Goal: Navigation & Orientation: Find specific page/section

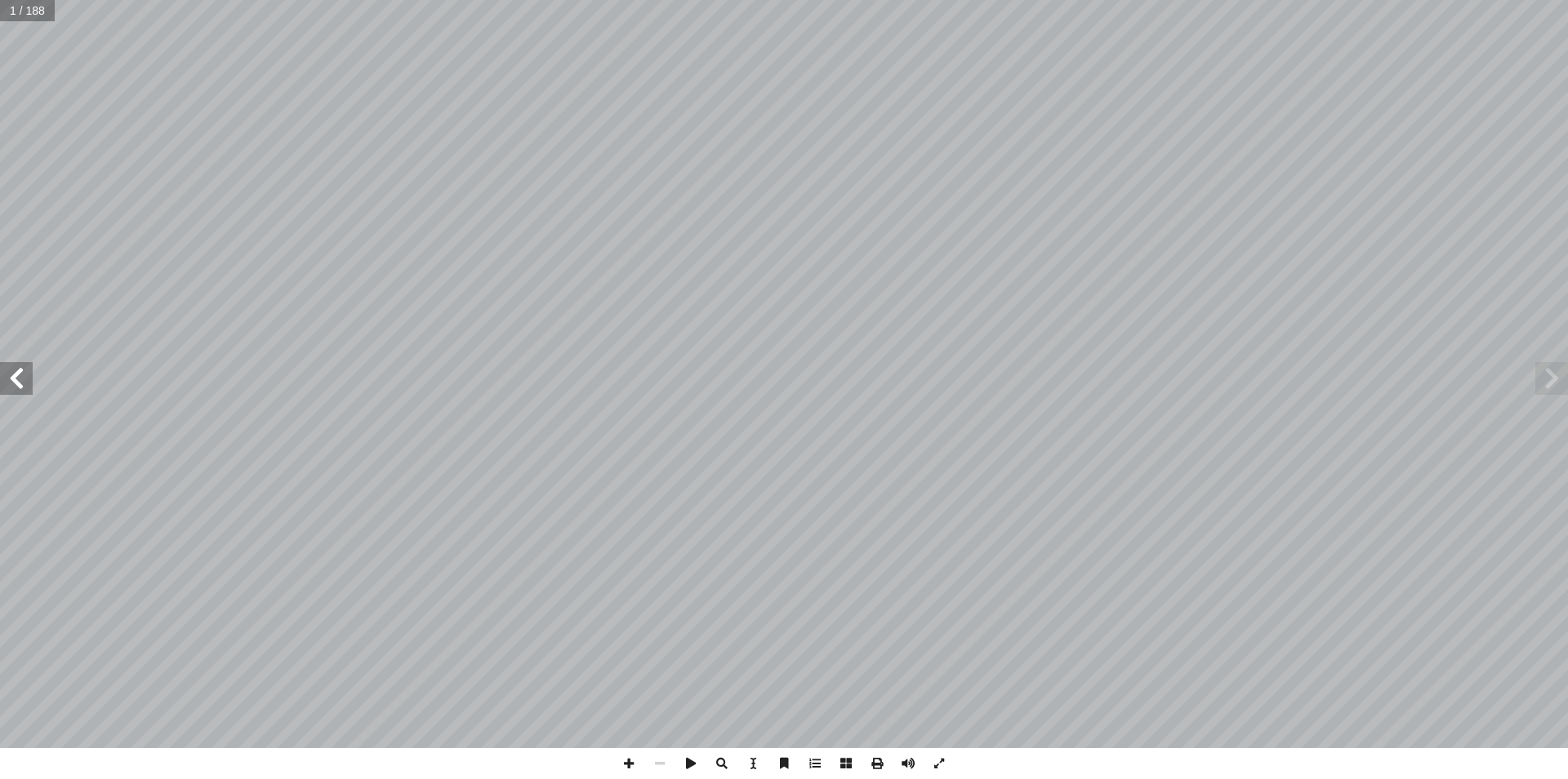
click at [28, 383] on span at bounding box center [16, 378] width 32 height 32
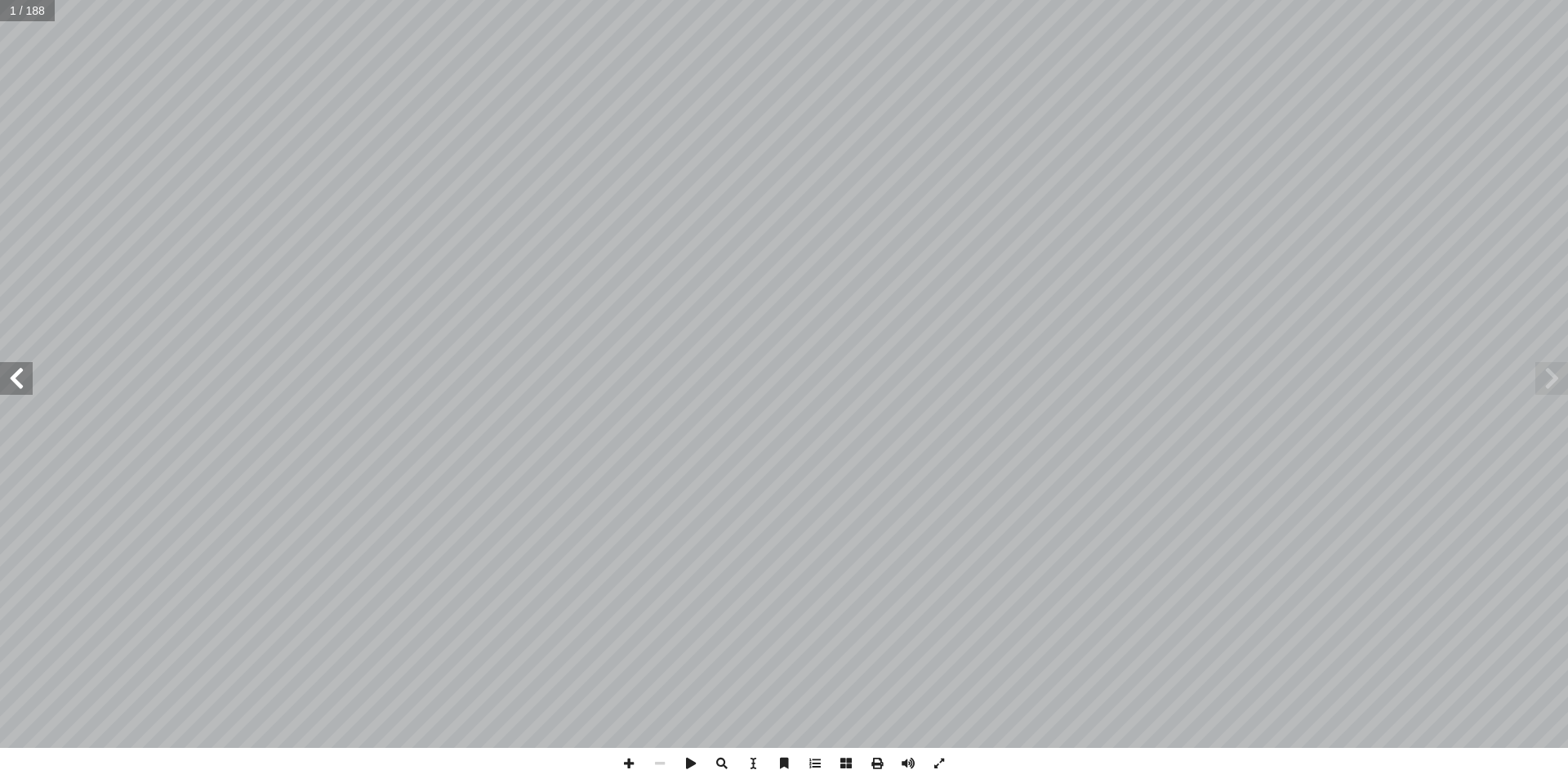
click at [28, 383] on span at bounding box center [16, 378] width 32 height 32
click at [1555, 383] on span at bounding box center [1551, 378] width 32 height 32
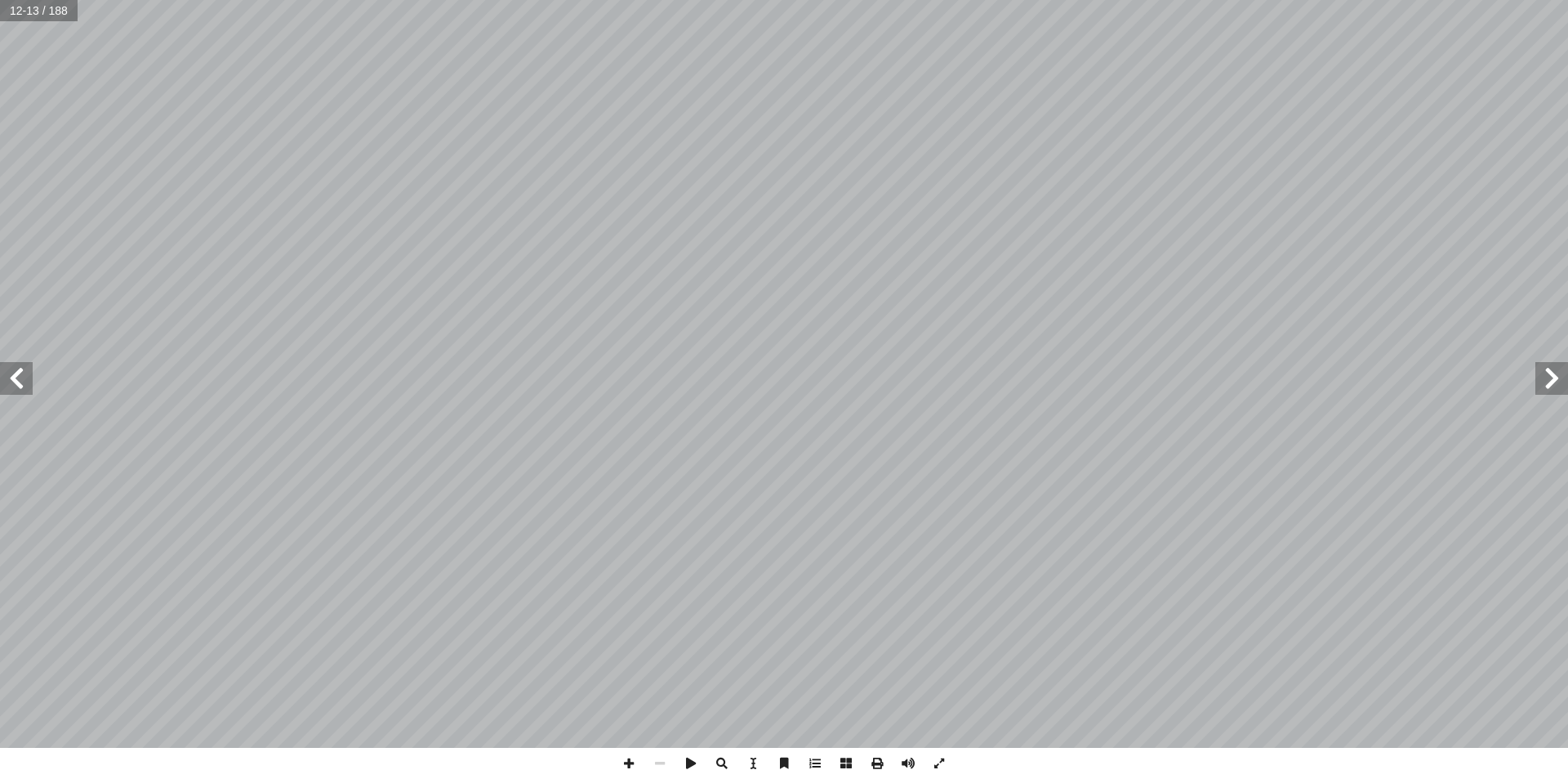
click at [1555, 383] on span at bounding box center [1551, 378] width 32 height 32
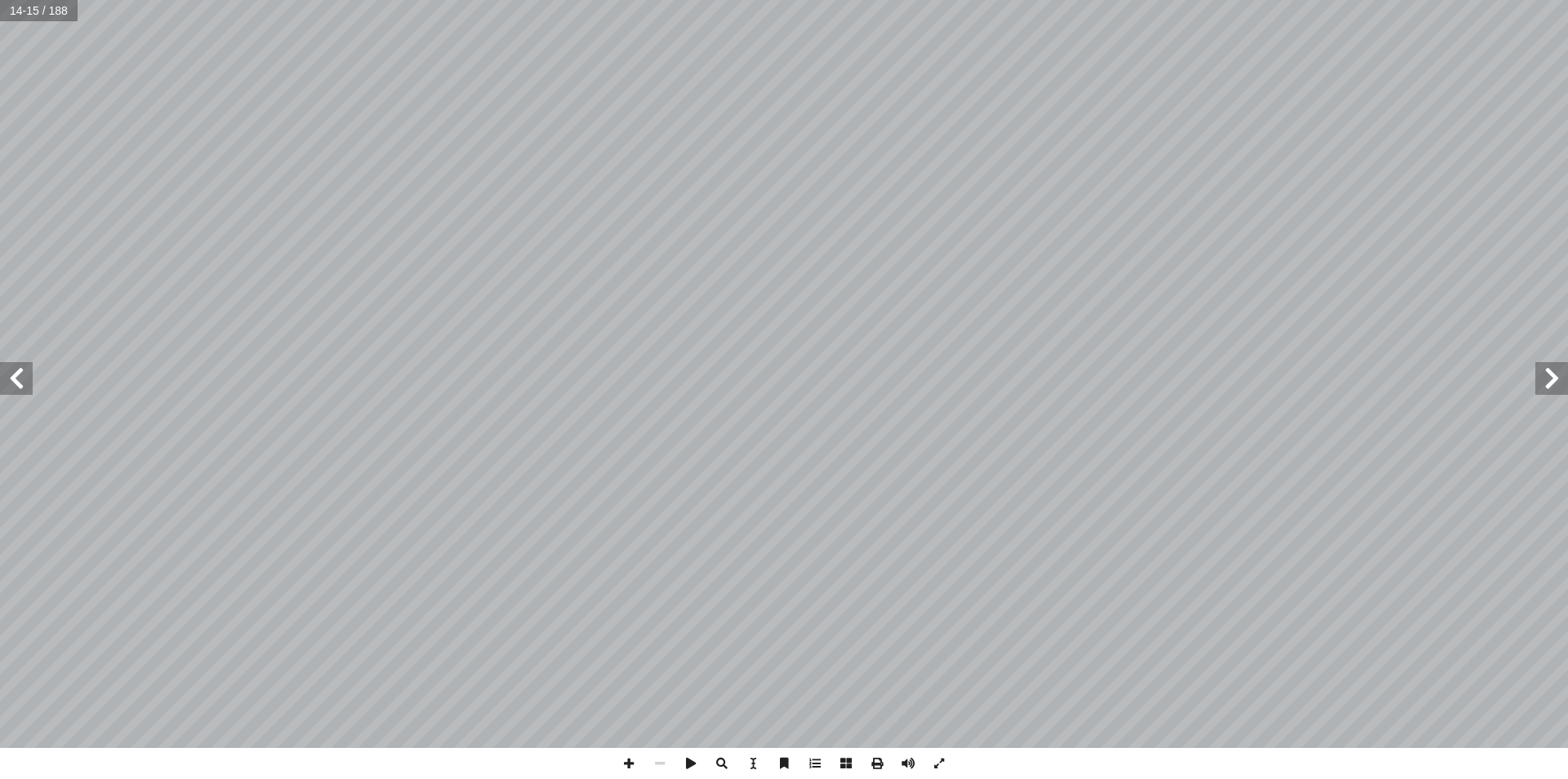
click at [1555, 383] on span at bounding box center [1551, 378] width 32 height 32
click at [1553, 383] on span at bounding box center [1551, 378] width 32 height 32
